Goal: Transaction & Acquisition: Purchase product/service

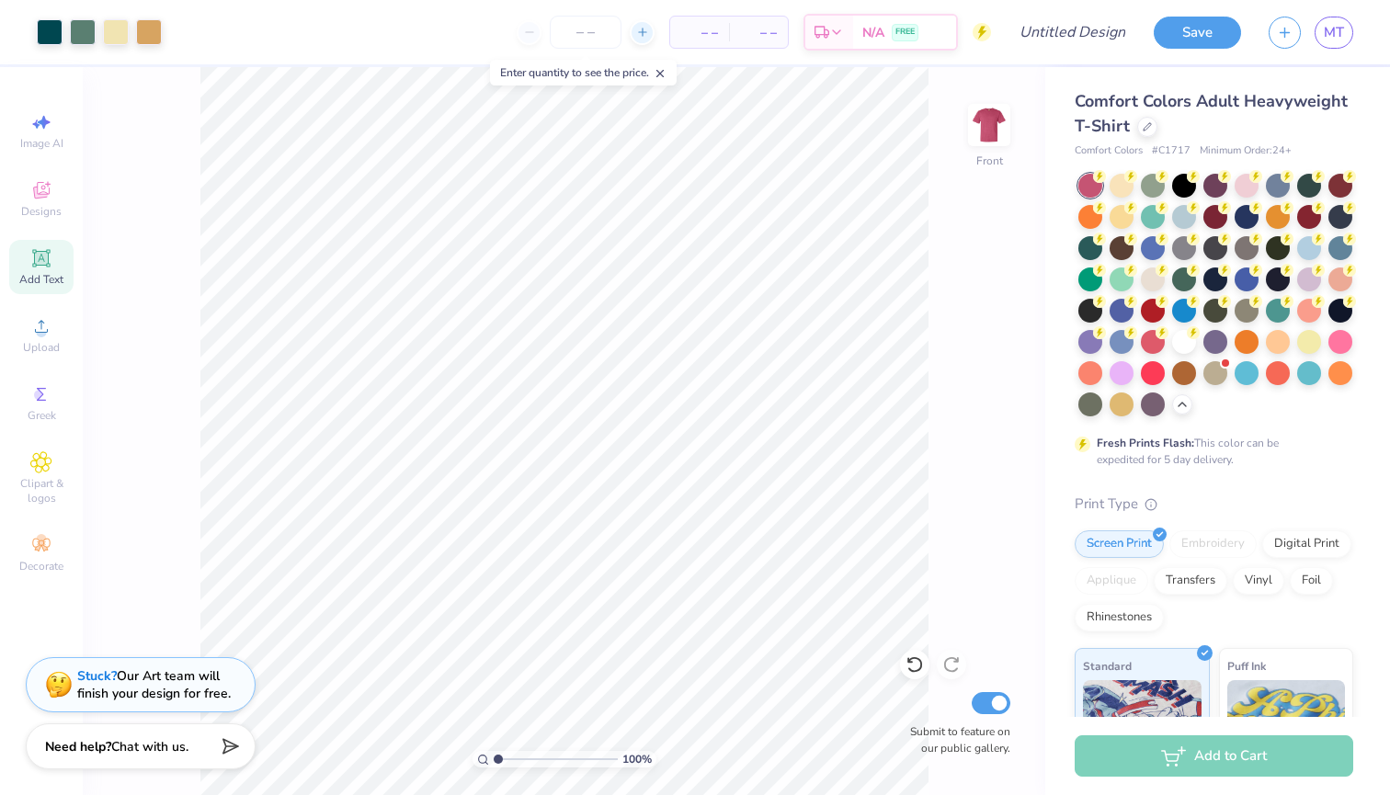
click at [640, 31] on icon at bounding box center [642, 32] width 13 height 13
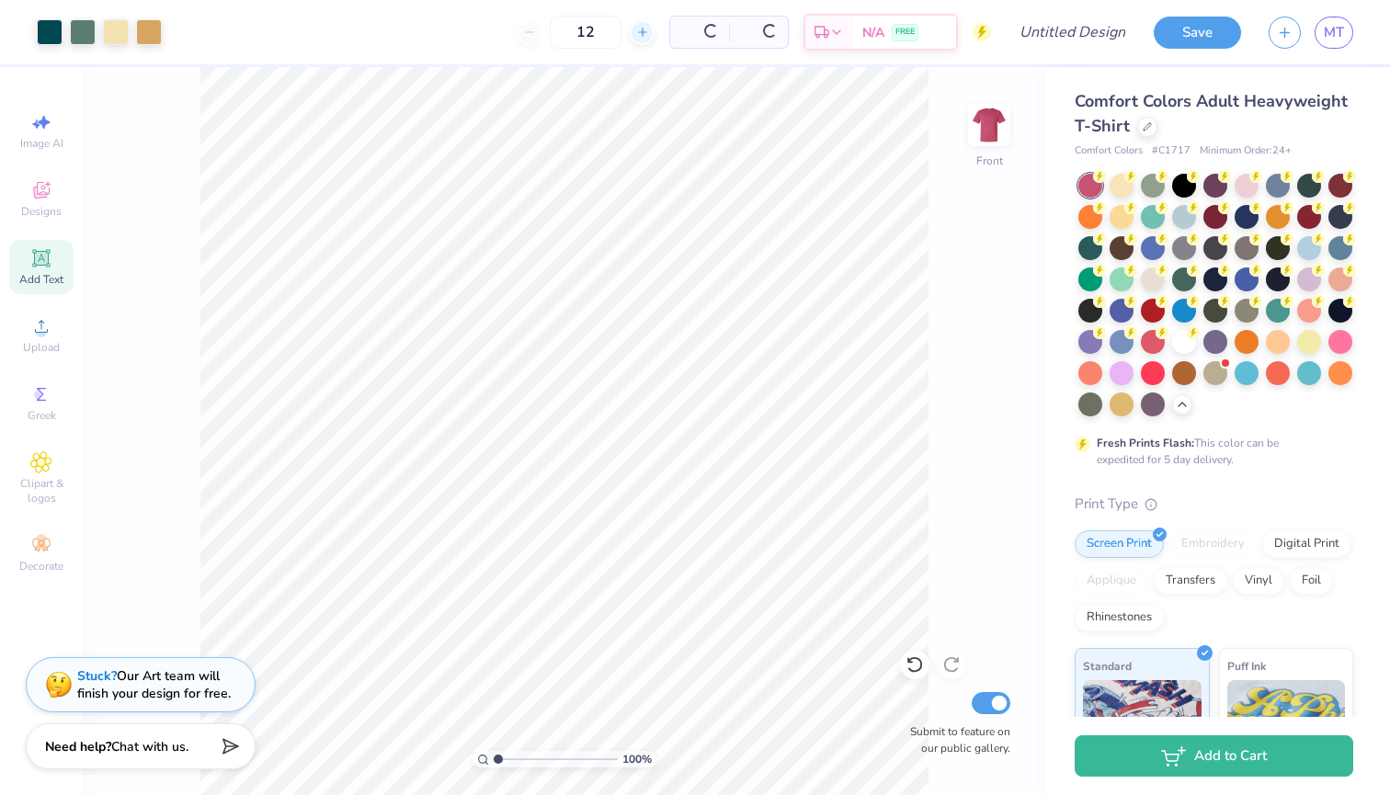
click at [640, 31] on icon at bounding box center [642, 32] width 13 height 13
click at [581, 36] on line at bounding box center [581, 31] width 0 height 7
click at [587, 33] on icon at bounding box center [581, 32] width 13 height 13
click at [587, 34] on icon at bounding box center [581, 32] width 13 height 13
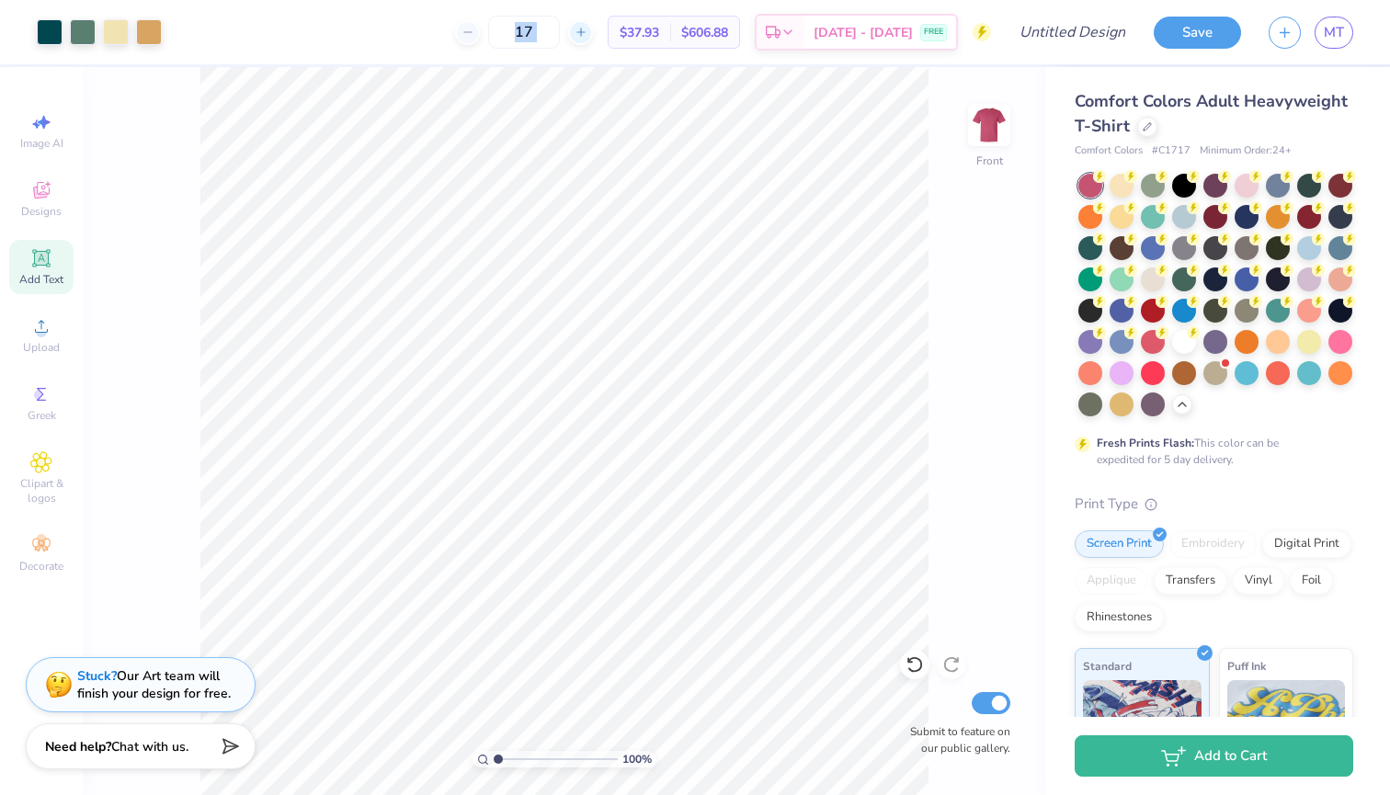
click at [587, 34] on icon at bounding box center [581, 32] width 13 height 13
click at [606, 34] on div "18" at bounding box center [586, 32] width 138 height 33
click at [584, 32] on line at bounding box center [579, 32] width 7 height 0
click at [602, 33] on div "20" at bounding box center [586, 32] width 138 height 33
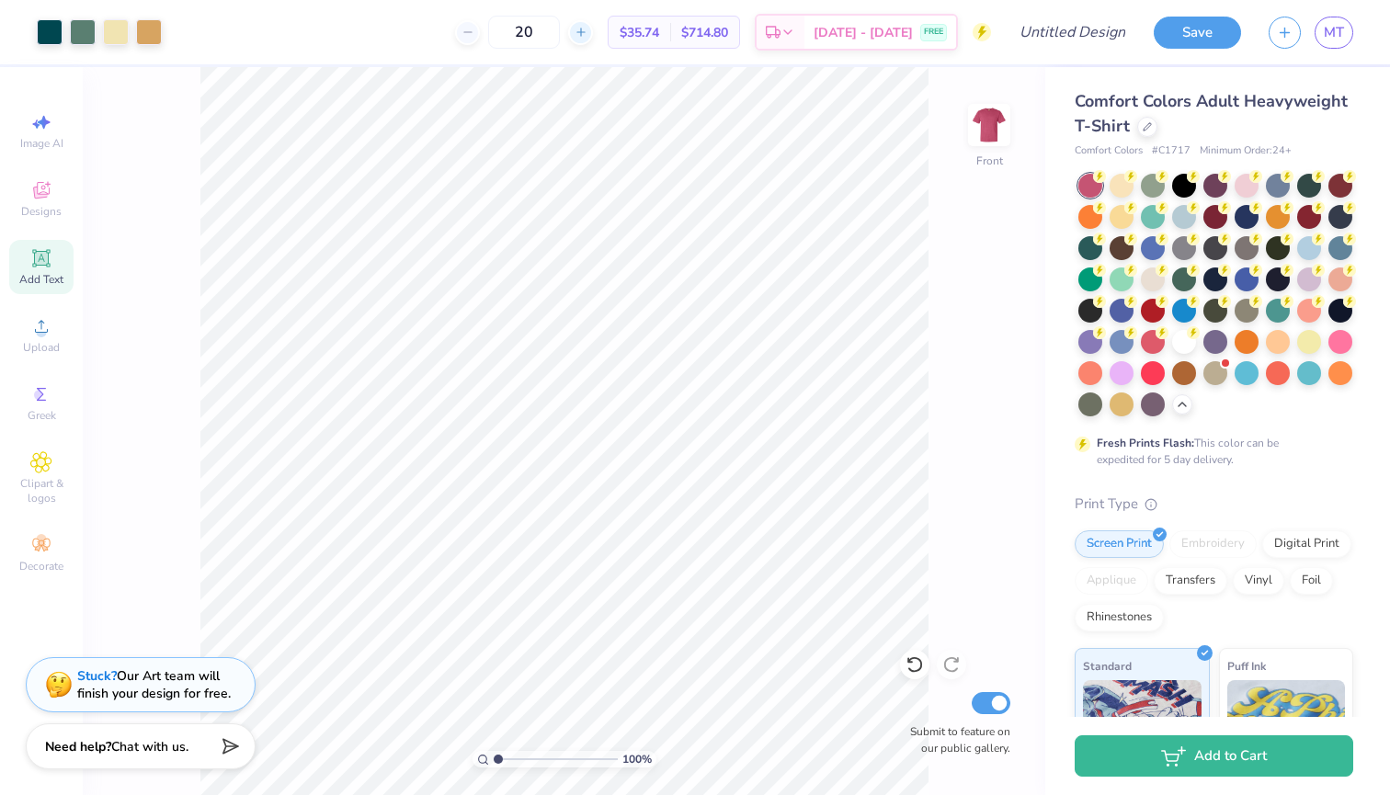
click at [584, 32] on line at bounding box center [579, 32] width 7 height 0
click at [1267, 485] on div "Comfort Colors Adult Heavyweight T-Shirt Comfort Colors # C1717 Minimum Order: …" at bounding box center [1214, 576] width 279 height 974
click at [557, 33] on input "22" at bounding box center [524, 32] width 72 height 33
type input "2"
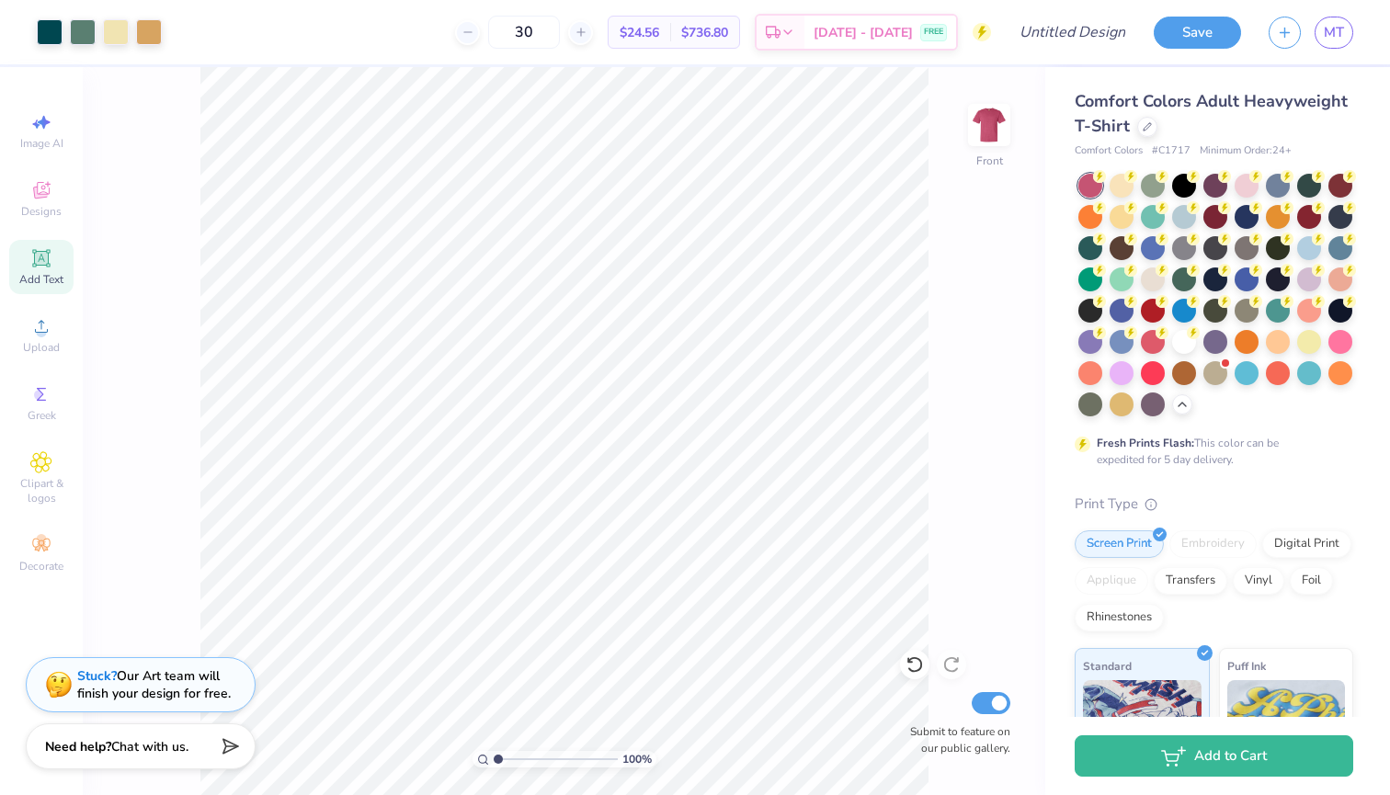
type input "3"
type input "2"
type input "3"
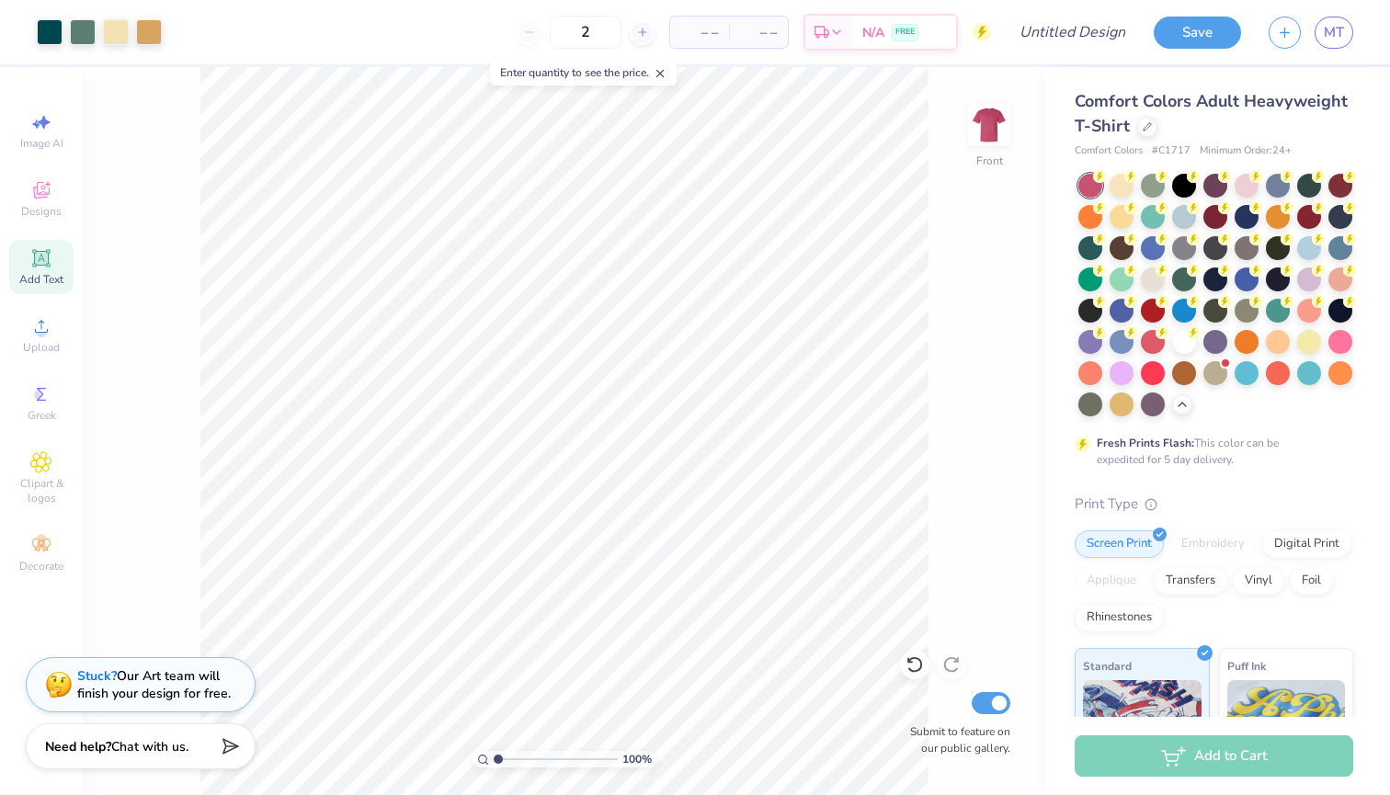
type input "24"
